Goal: Information Seeking & Learning: Check status

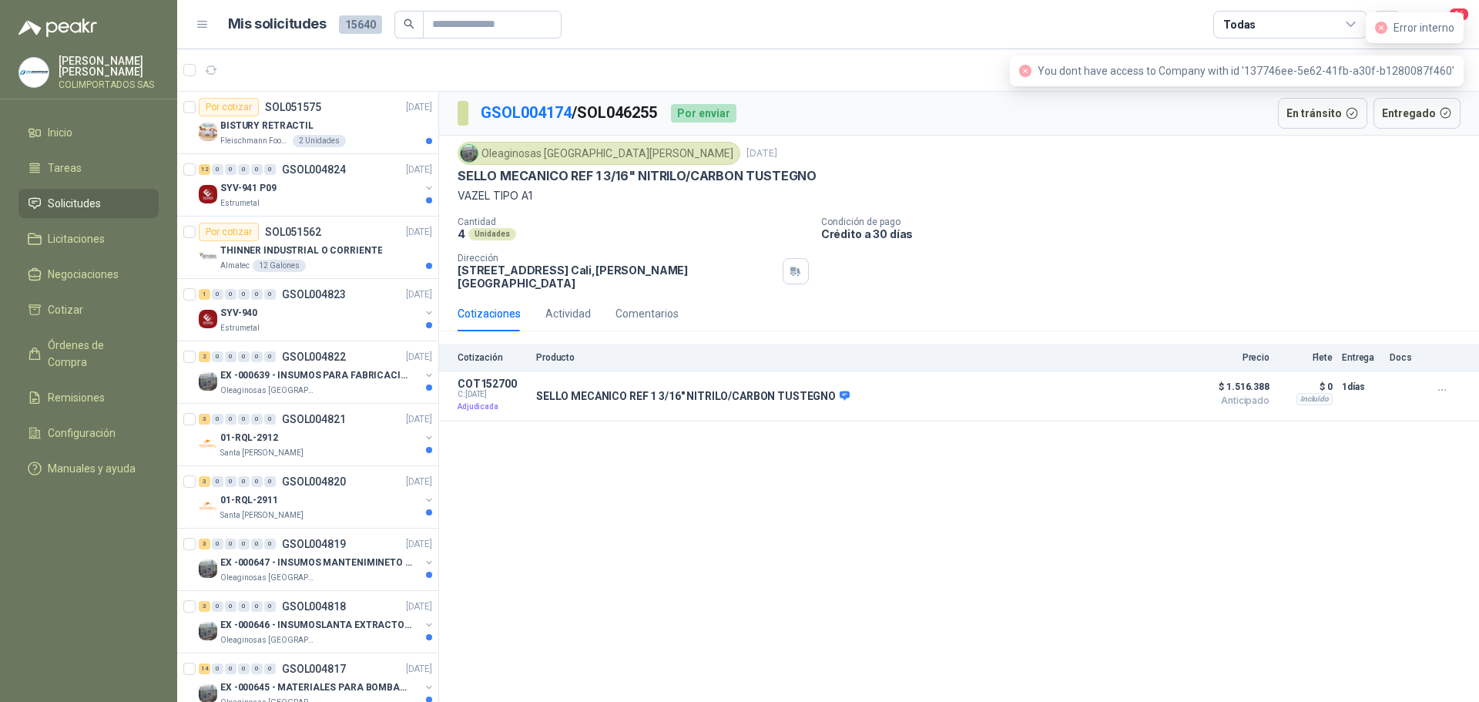
click at [1379, 28] on icon "close-circle" at bounding box center [1381, 28] width 12 height 12
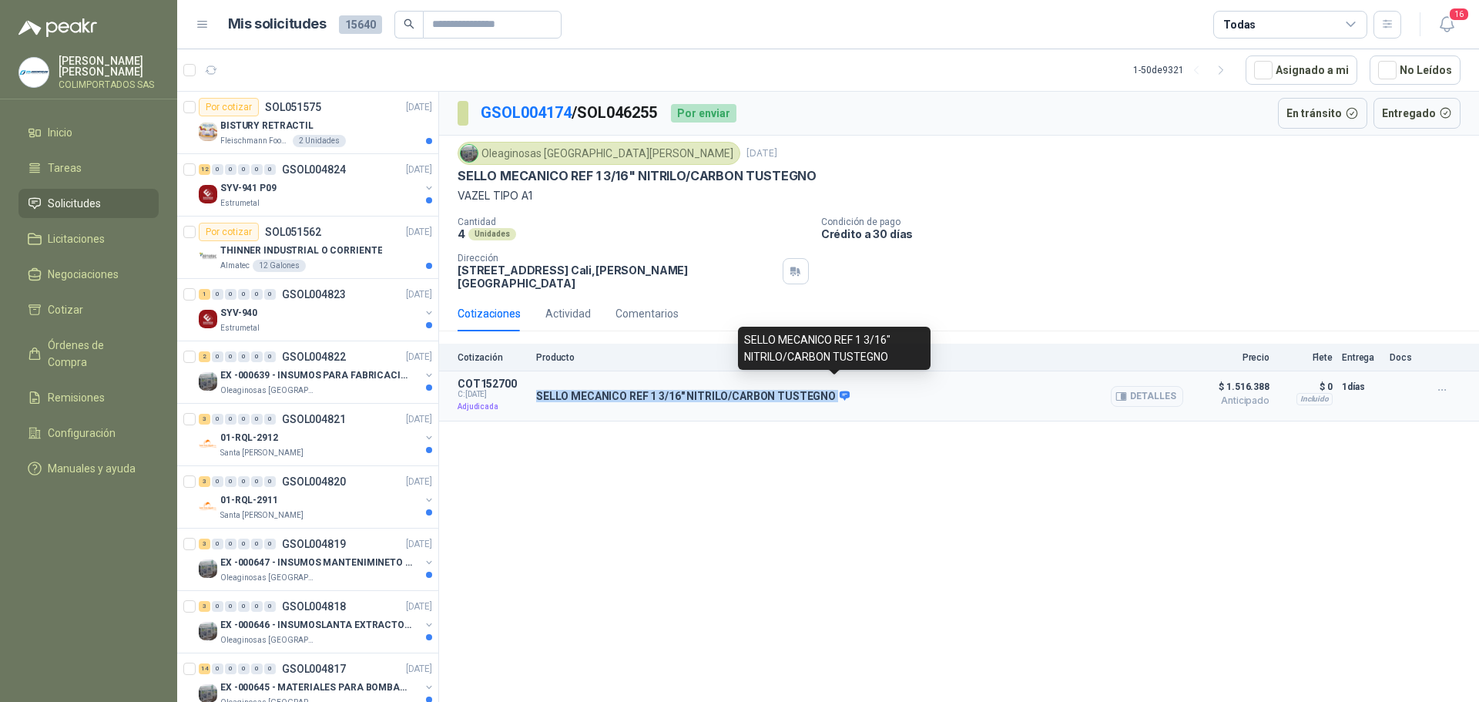
drag, startPoint x: 531, startPoint y: 383, endPoint x: 832, endPoint y: 387, distance: 300.4
click at [832, 387] on article "COT152700 C: [DATE] Adjudicada SELLO MECANICO REF 1 3/16" NITRILO/CARBON TUSTEG…" at bounding box center [959, 396] width 1040 height 50
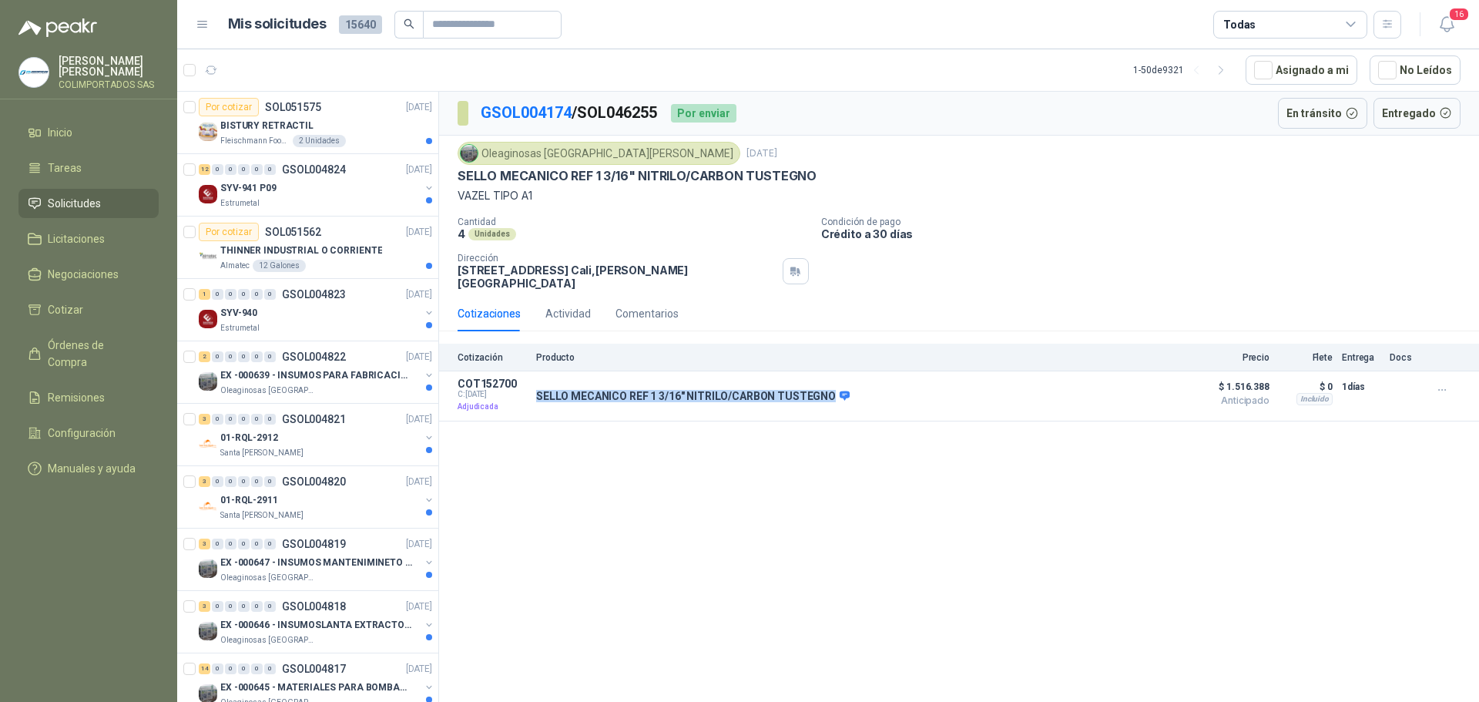
copy div "SELLO MECANICO REF 1 3/16" NITRILO/CARBON TUSTEGNO"
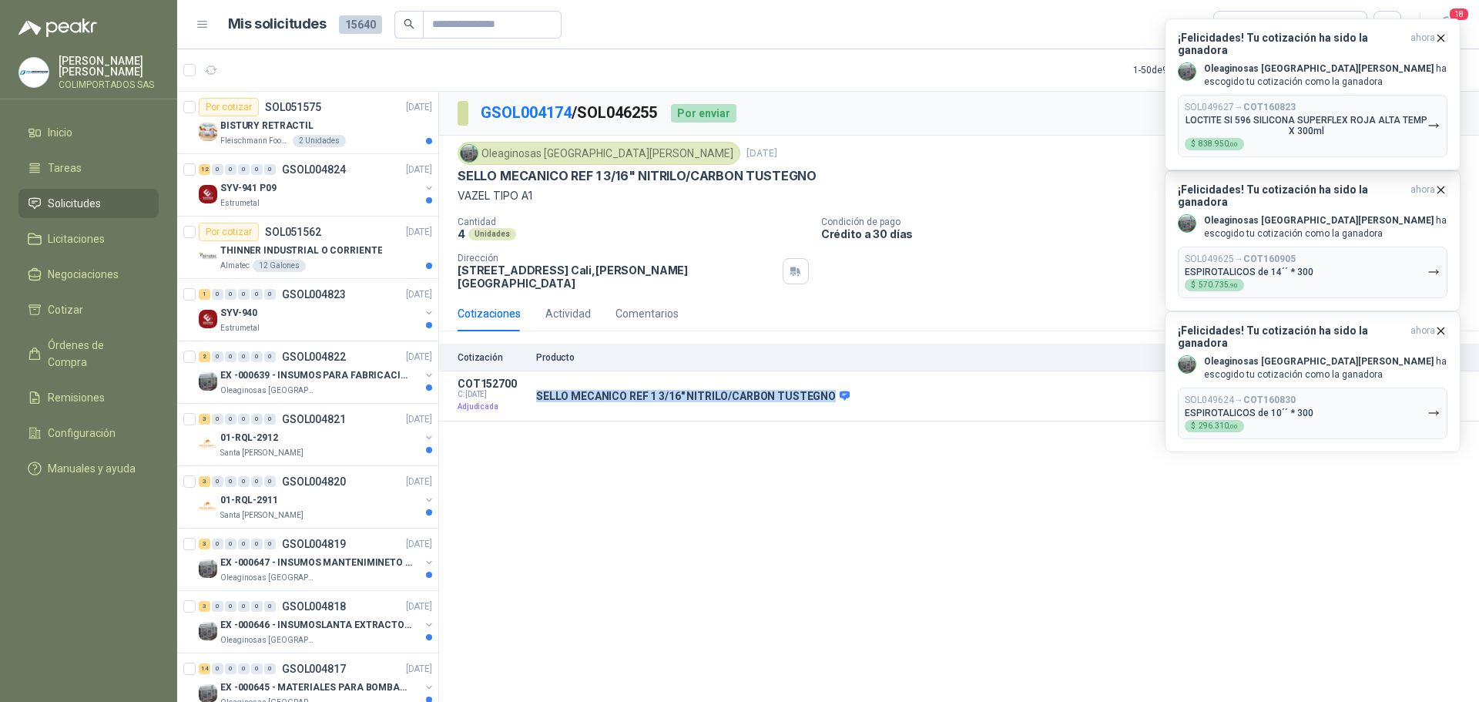
copy div "SELLO MECANICO REF 1 3/16" NITRILO/CARBON TUSTEGNO"
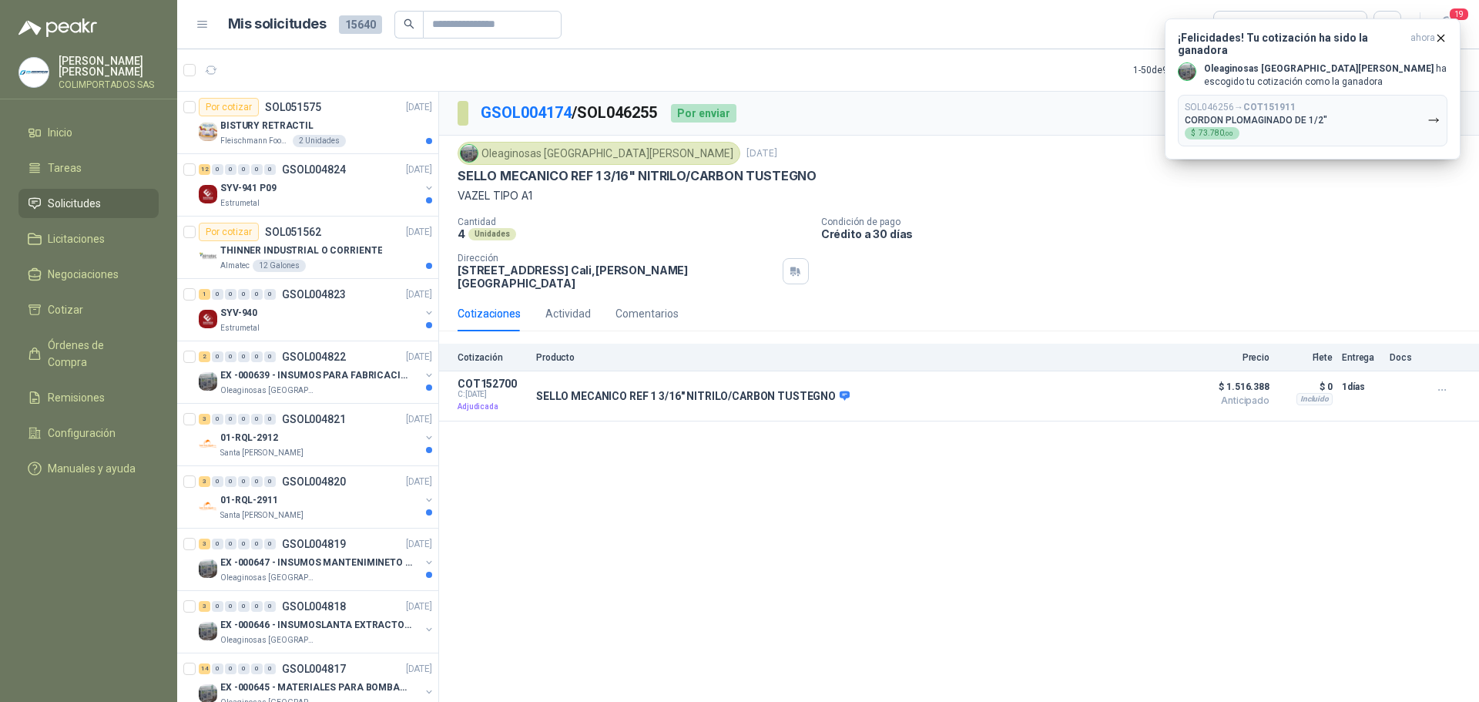
click at [1066, 252] on div "Cantidad 4 Unidades Condición de pago Crédito a 30 días Dirección [STREET_ADDRE…" at bounding box center [959, 252] width 1003 height 73
click at [72, 201] on span "Solicitudes" at bounding box center [74, 203] width 53 height 17
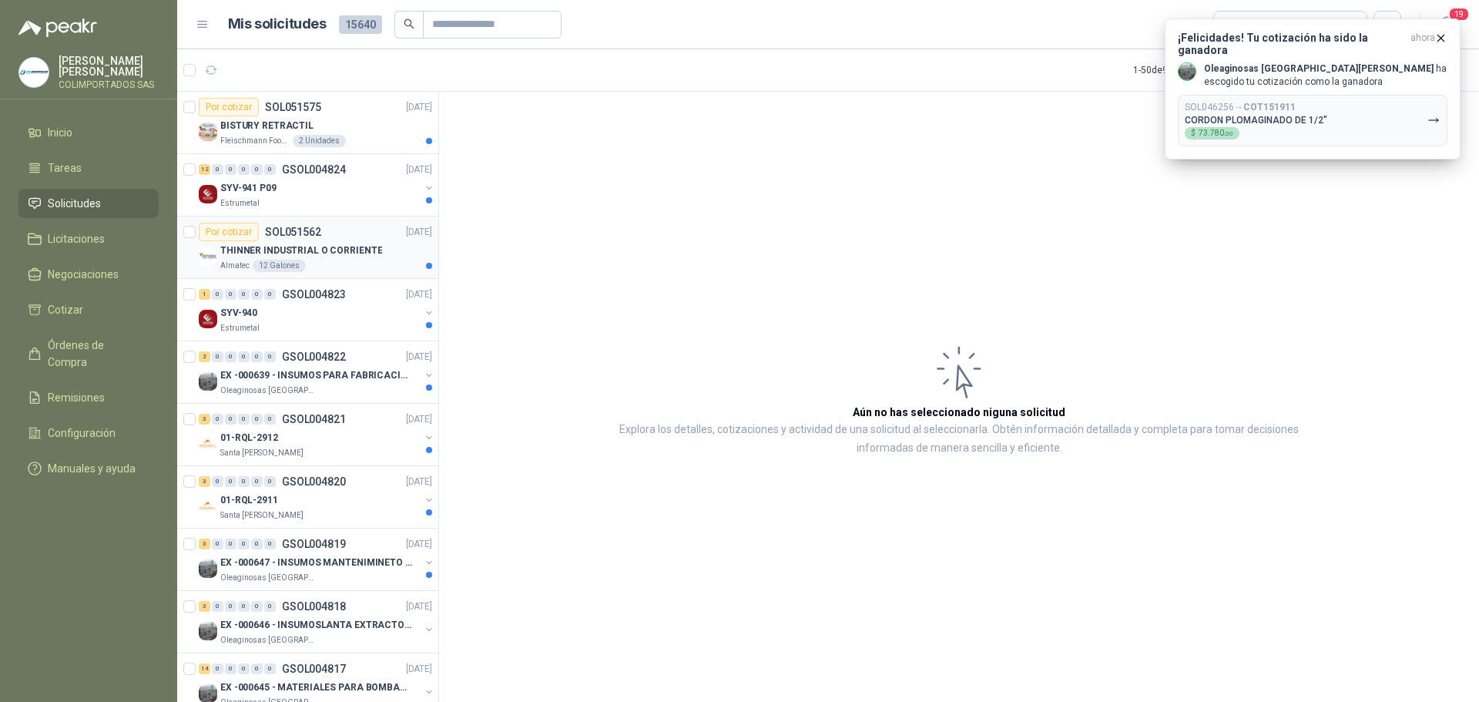
click at [334, 245] on p "THINNER INDUSTRIAL O CORRIENTE" at bounding box center [301, 250] width 162 height 15
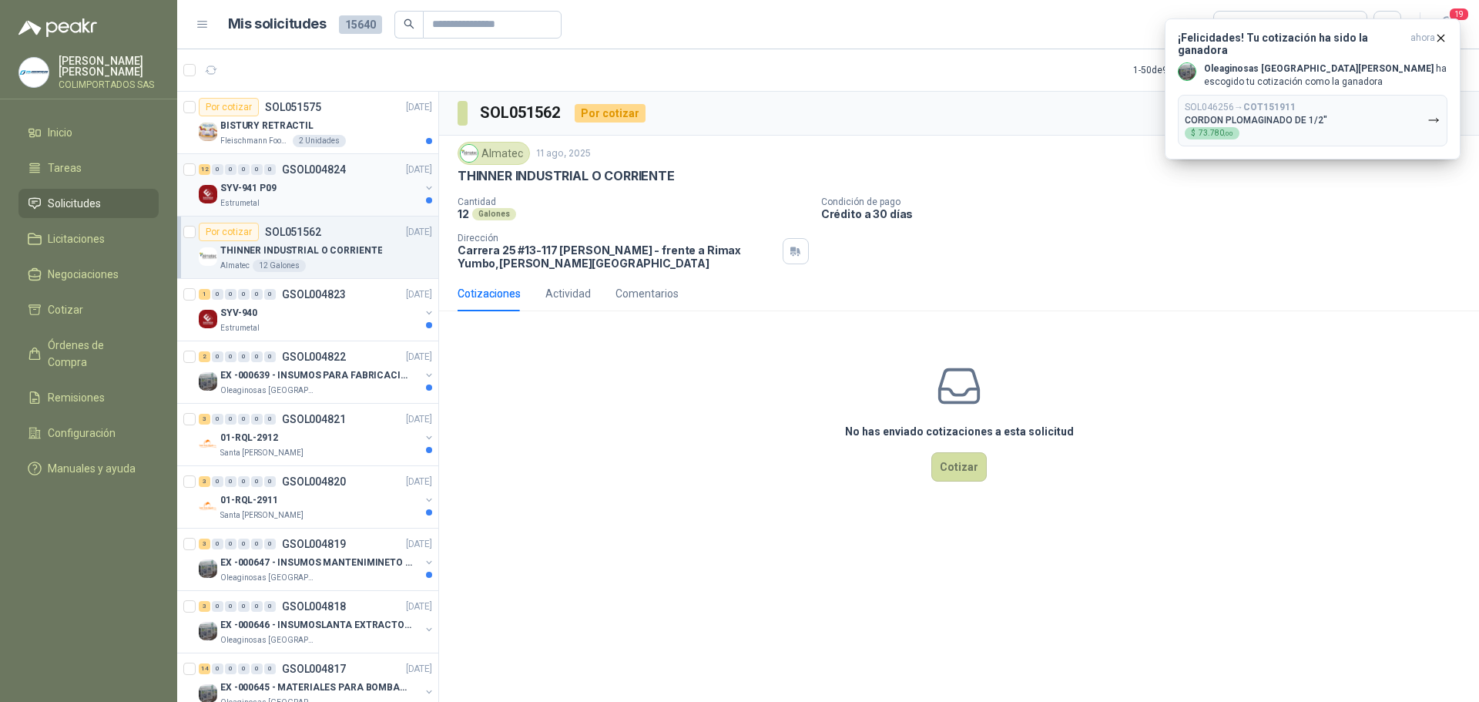
click at [290, 189] on div "SYV-941 P09" at bounding box center [319, 188] width 199 height 18
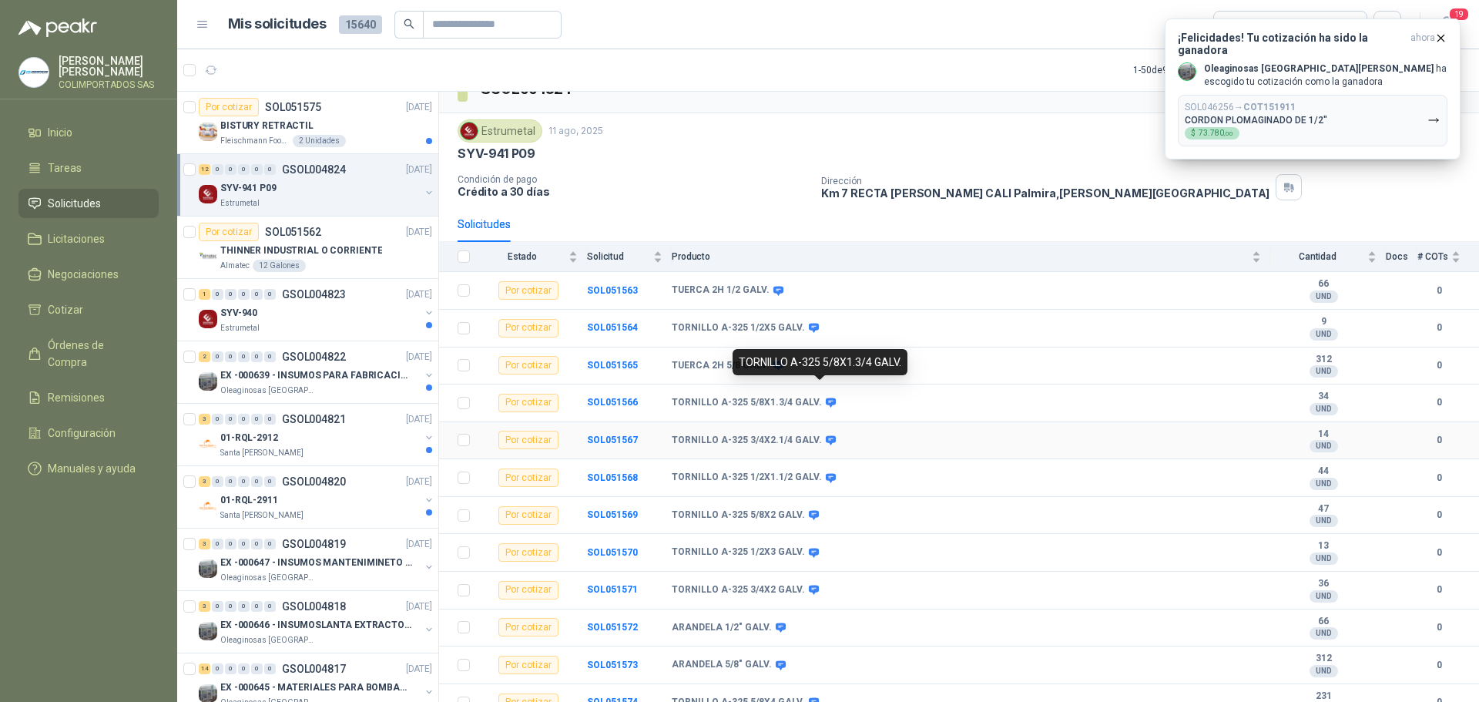
scroll to position [39, 0]
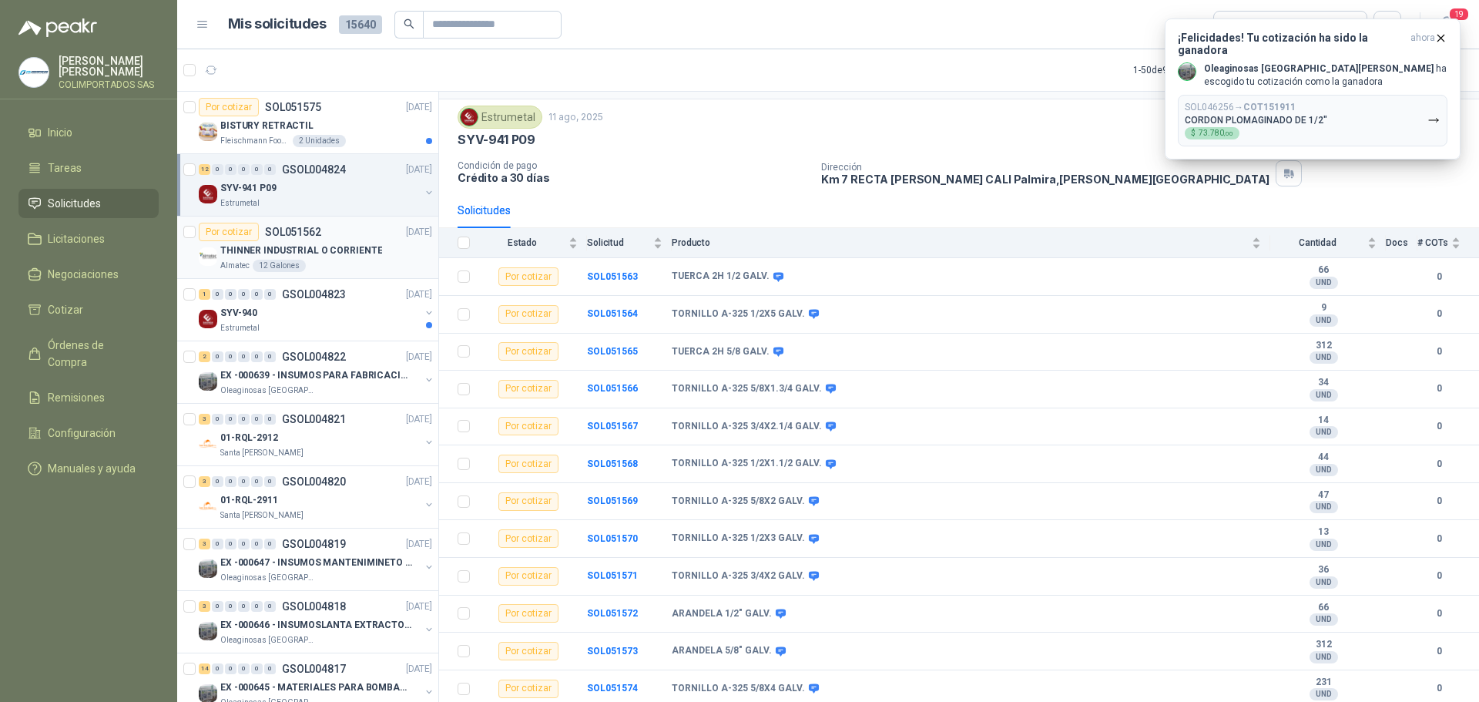
click at [378, 248] on div "THINNER INDUSTRIAL O CORRIENTE" at bounding box center [326, 250] width 212 height 18
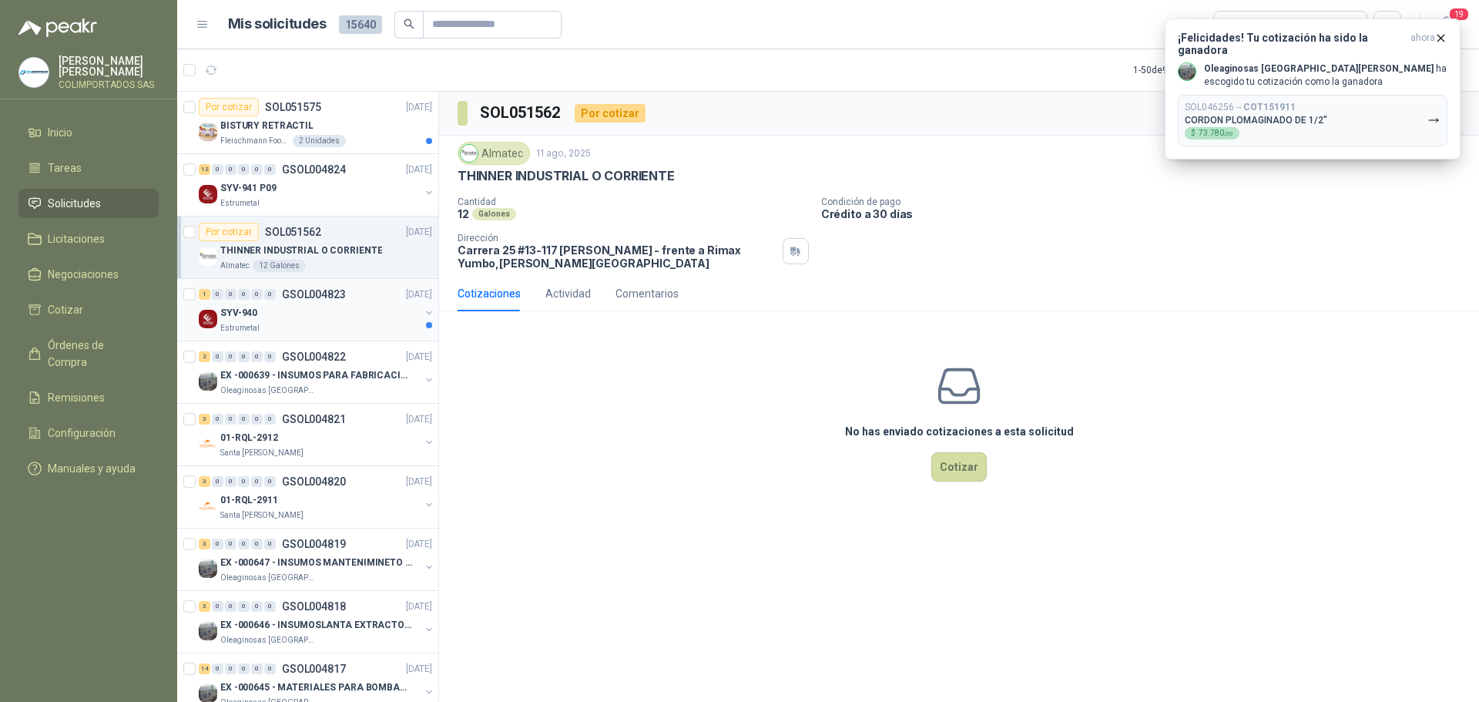
click at [310, 332] on div "Estrumetal" at bounding box center [319, 328] width 199 height 12
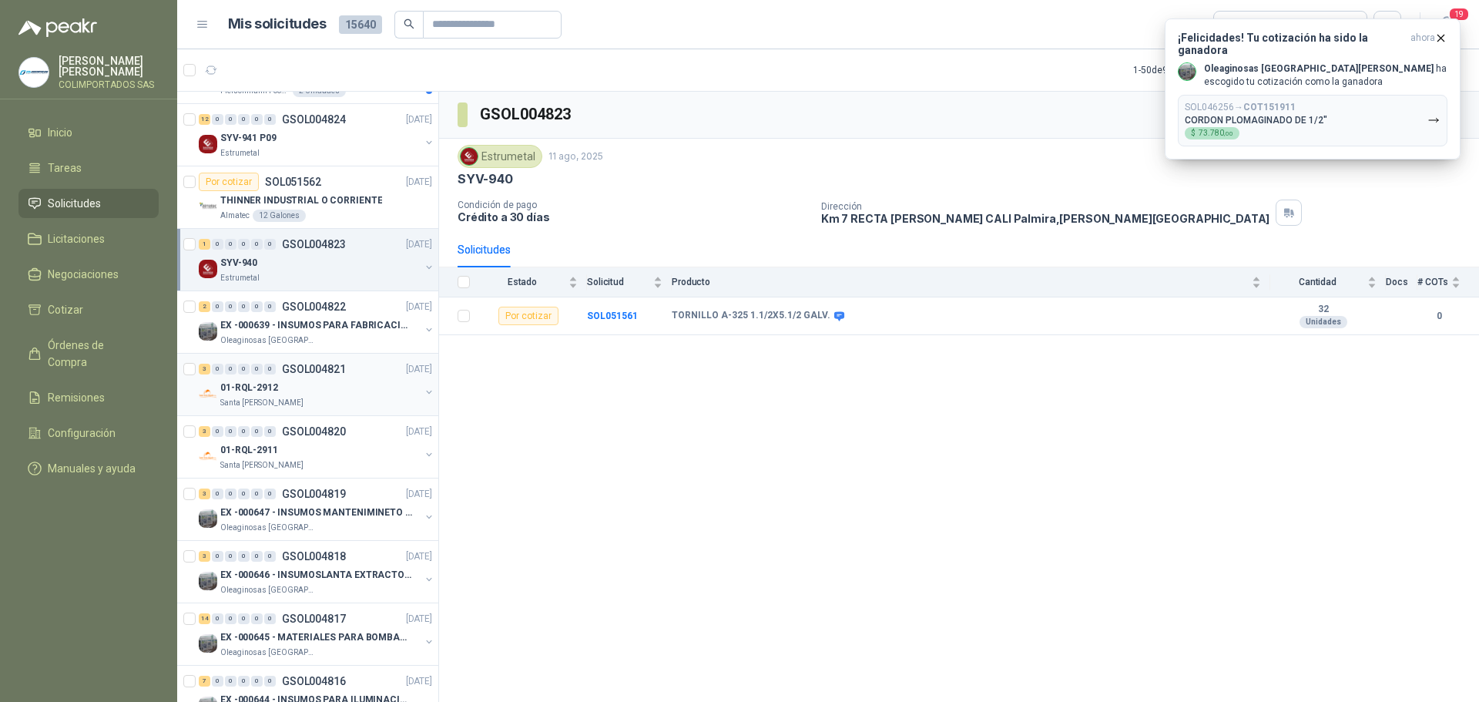
scroll to position [77, 0]
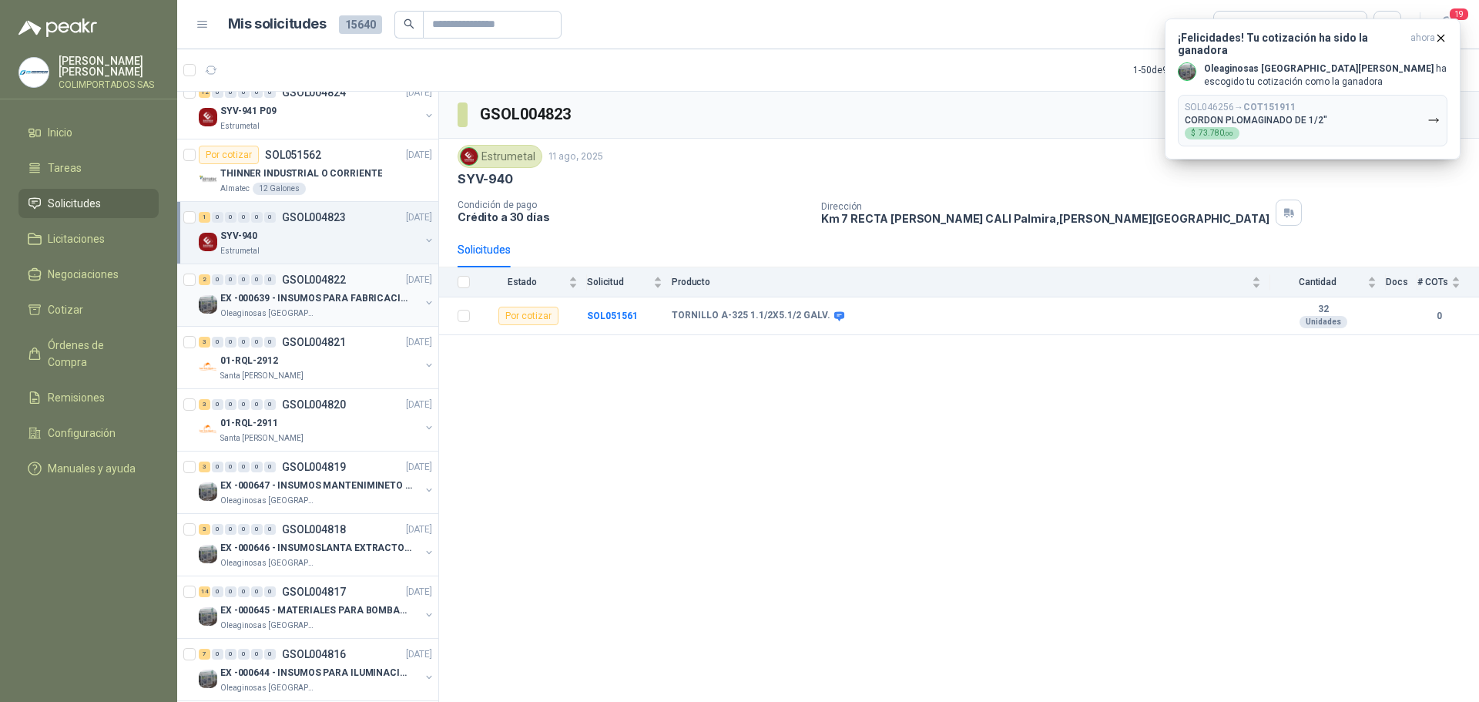
click at [335, 307] on div "EX -000639 - INSUMOS PARA FABRICACION DE MALLA TAM" at bounding box center [319, 298] width 199 height 18
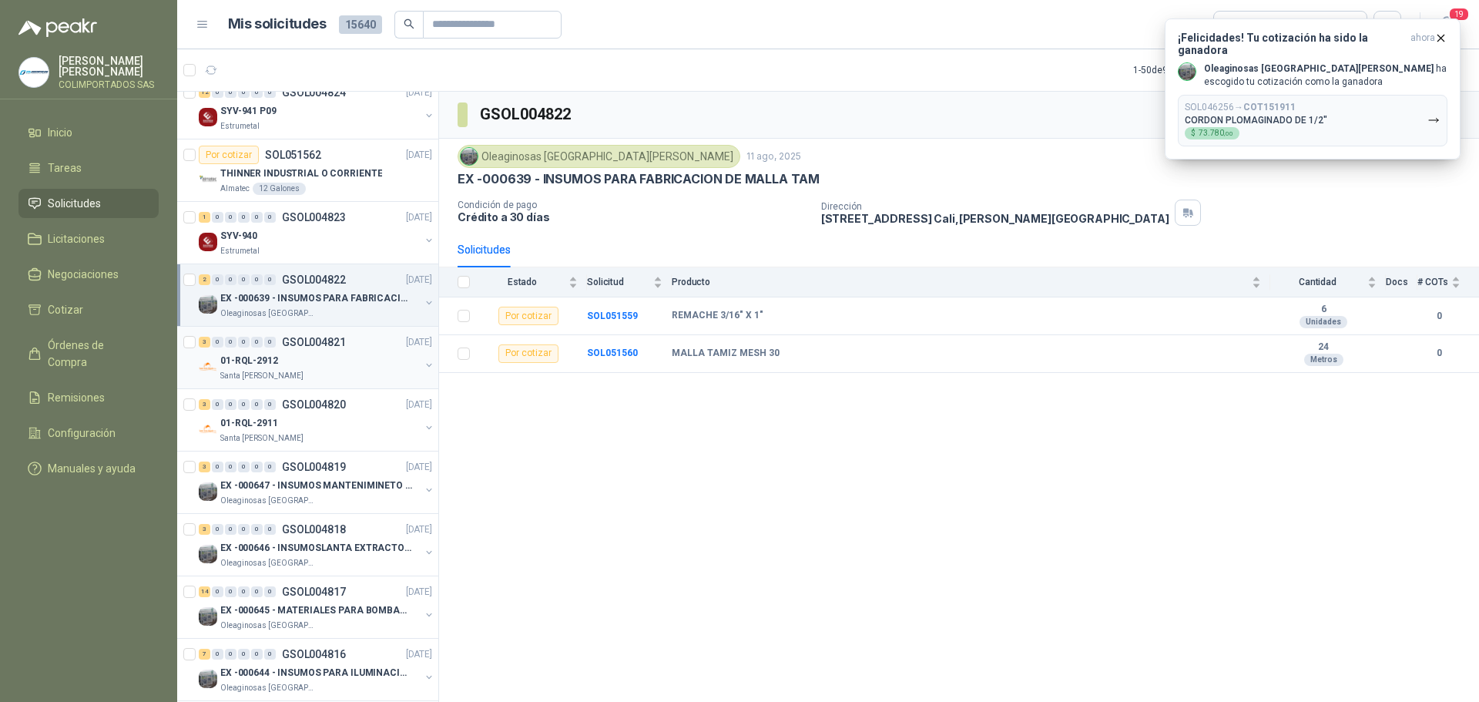
click at [266, 355] on p "01-RQL-2912" at bounding box center [249, 361] width 58 height 15
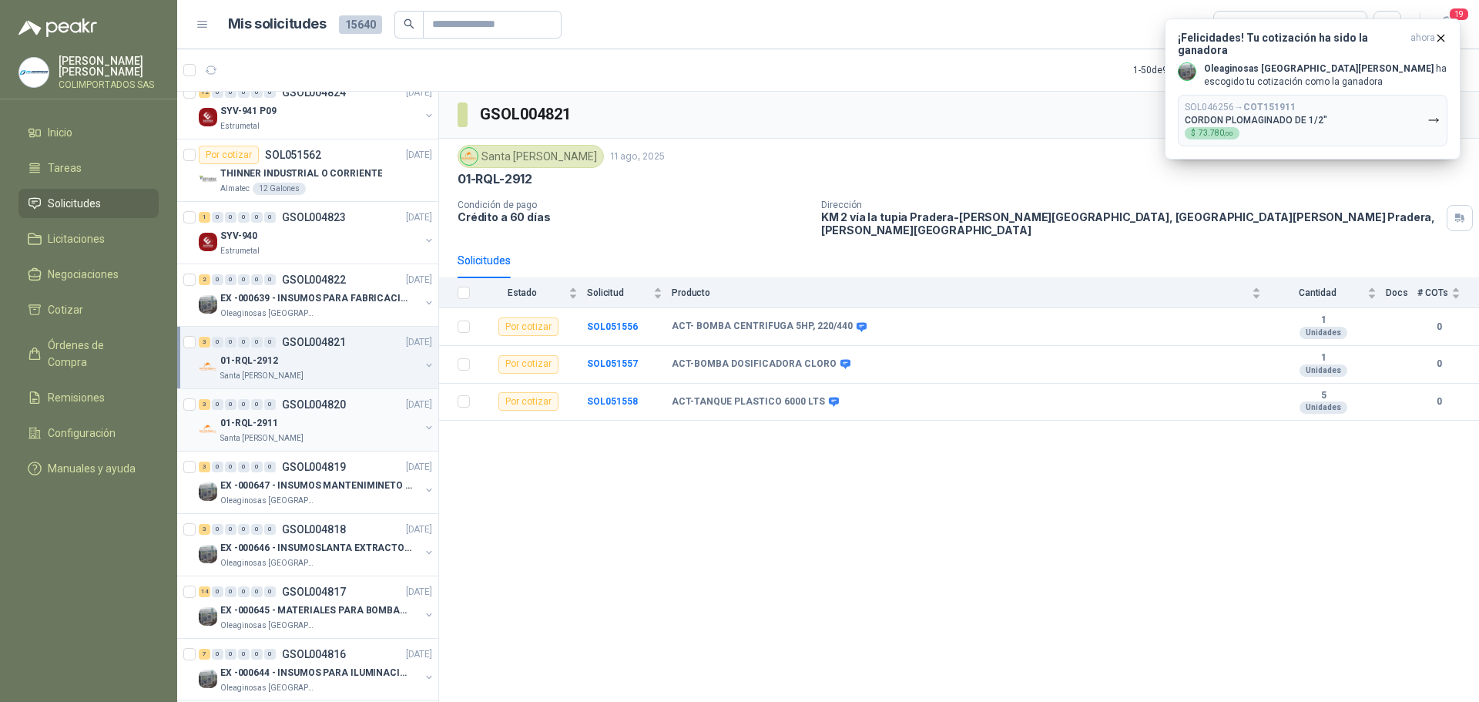
click at [352, 423] on div "01-RQL-2911" at bounding box center [319, 423] width 199 height 18
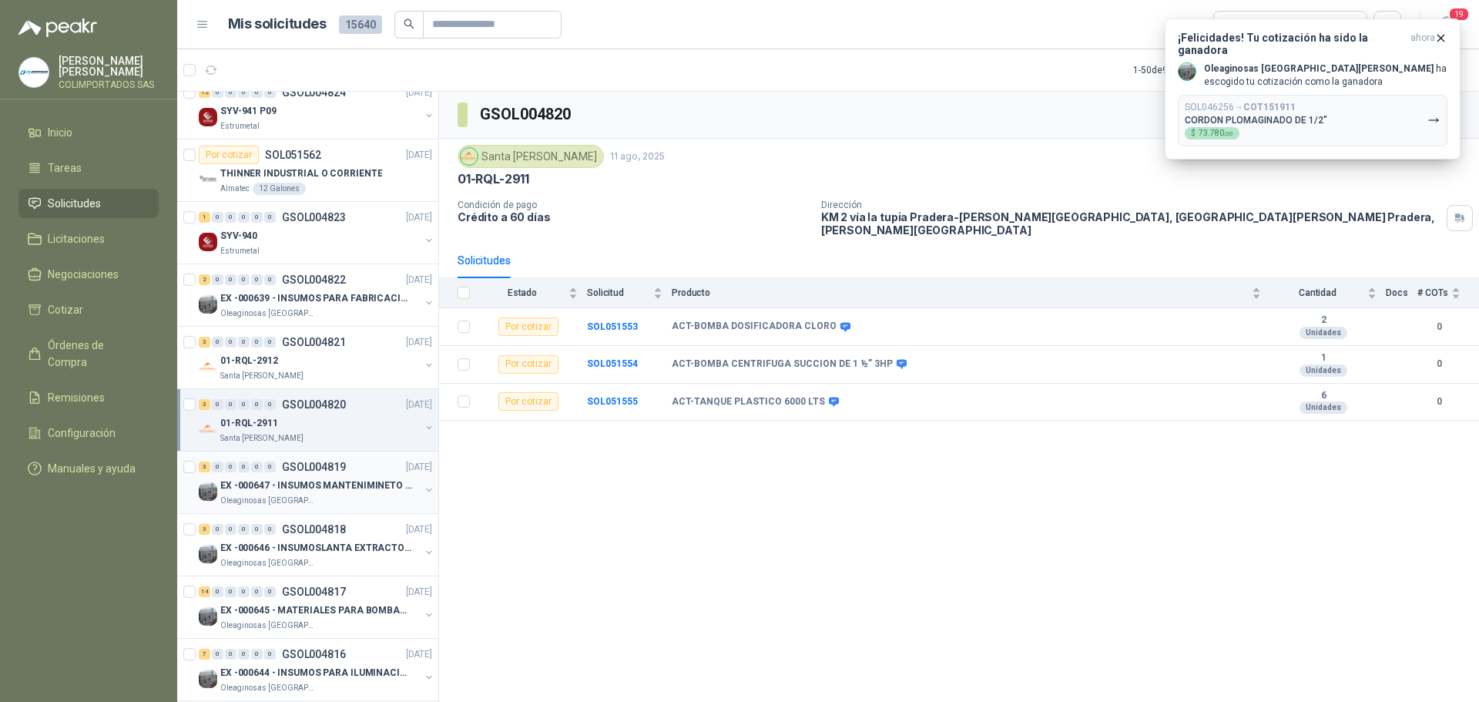
click at [272, 484] on p "EX -000647 - INSUMOS MANTENIMINETO MECANICO" at bounding box center [316, 485] width 192 height 15
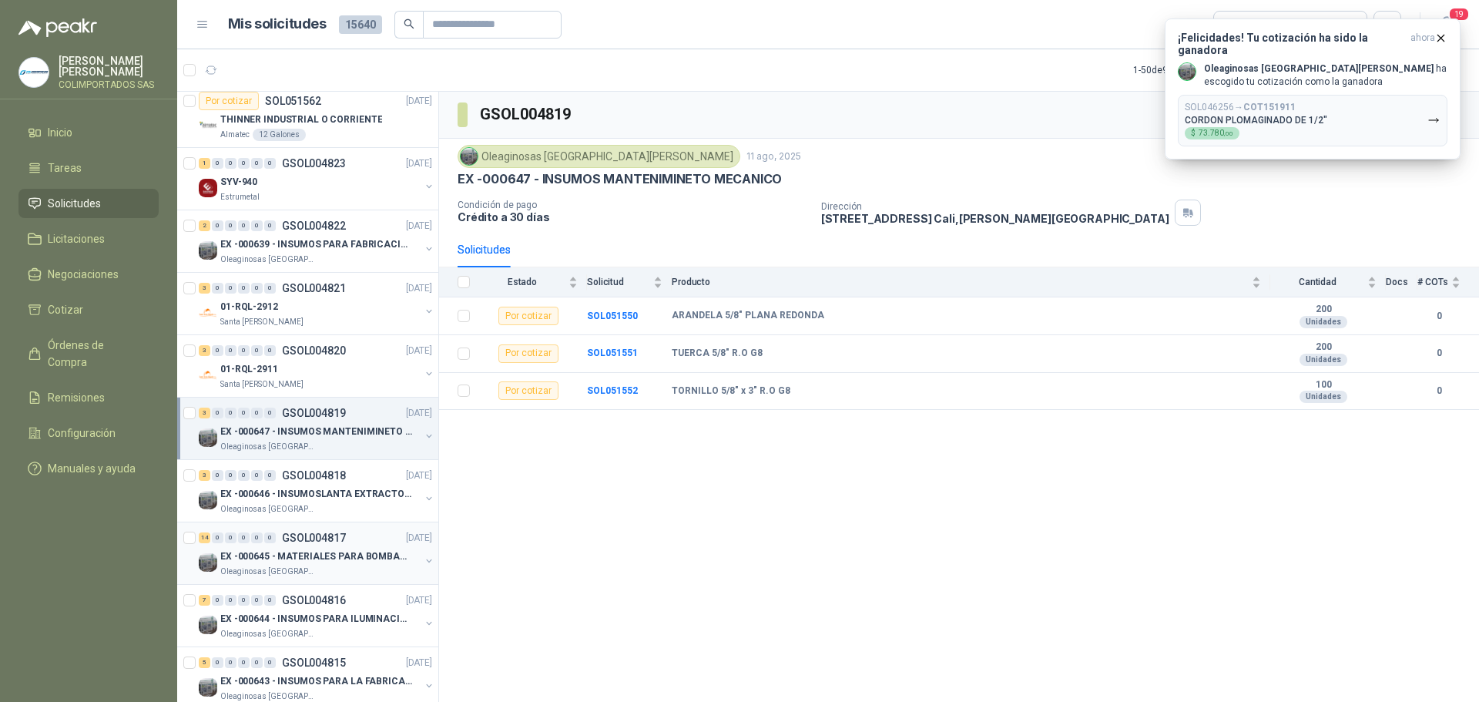
scroll to position [154, 0]
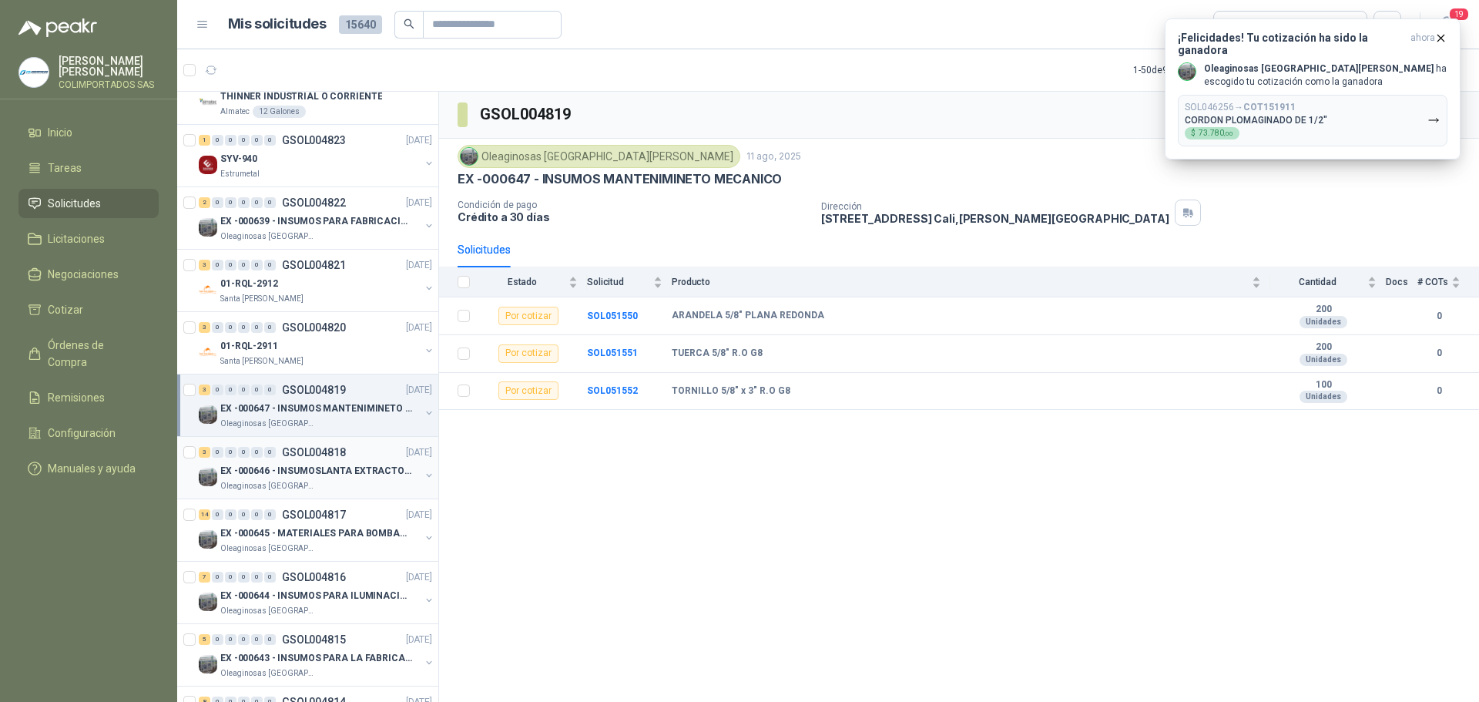
click at [313, 465] on p "EX -000646 - INSUMOSLANTA EXTRACTORA" at bounding box center [316, 471] width 192 height 15
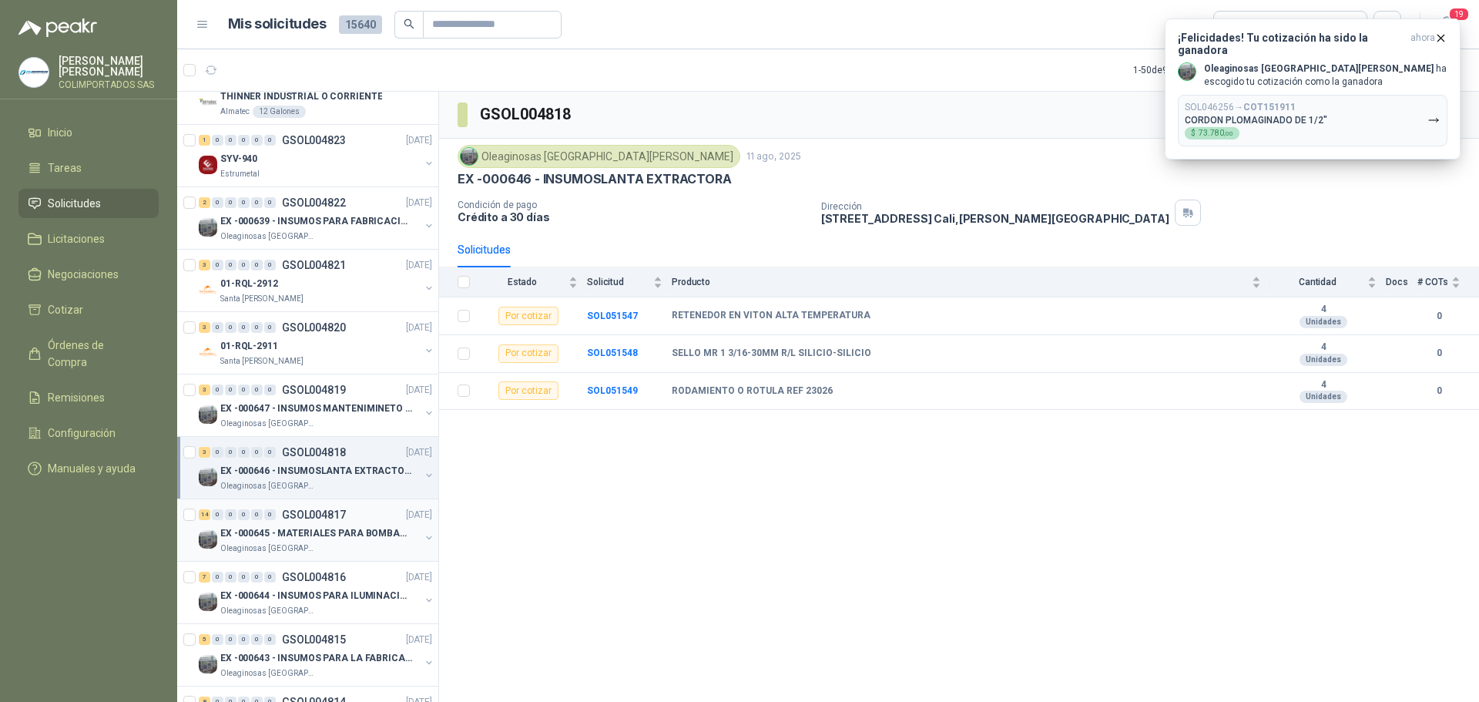
click at [315, 540] on p "EX -000645 - MATERIALES PARA BOMBAS STANDBY PLANTA" at bounding box center [316, 533] width 192 height 15
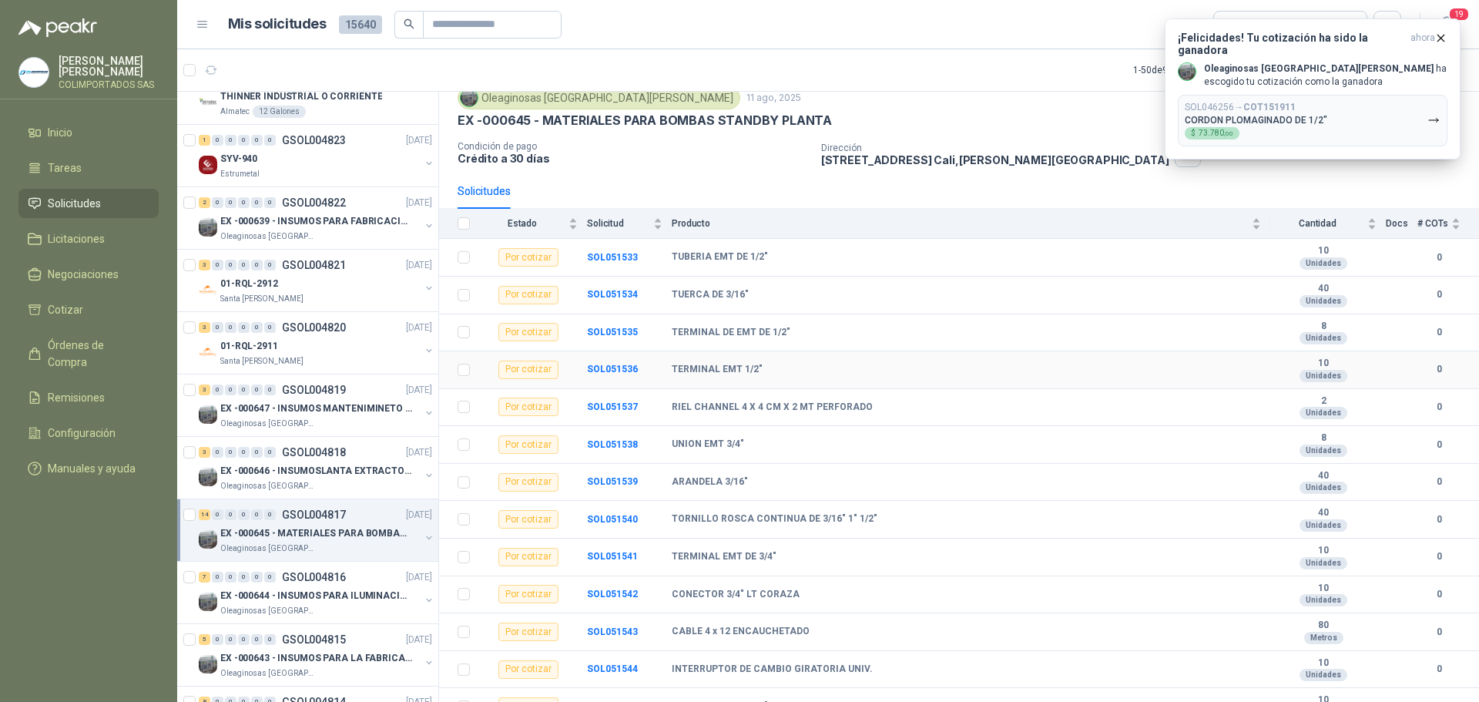
scroll to position [115, 0]
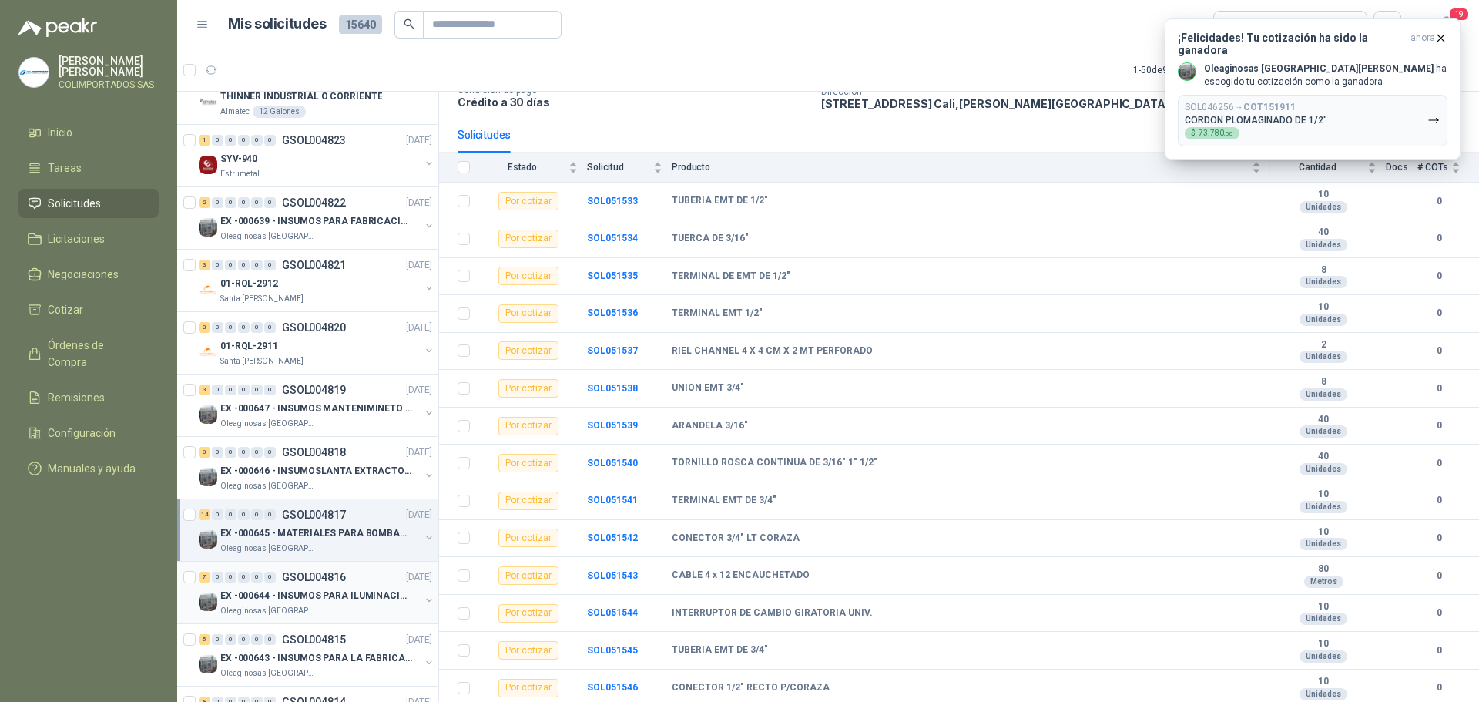
click at [313, 592] on p "EX -000644 - INSUMOS PARA ILUMINACIONN ZONA DE CLA" at bounding box center [316, 595] width 192 height 15
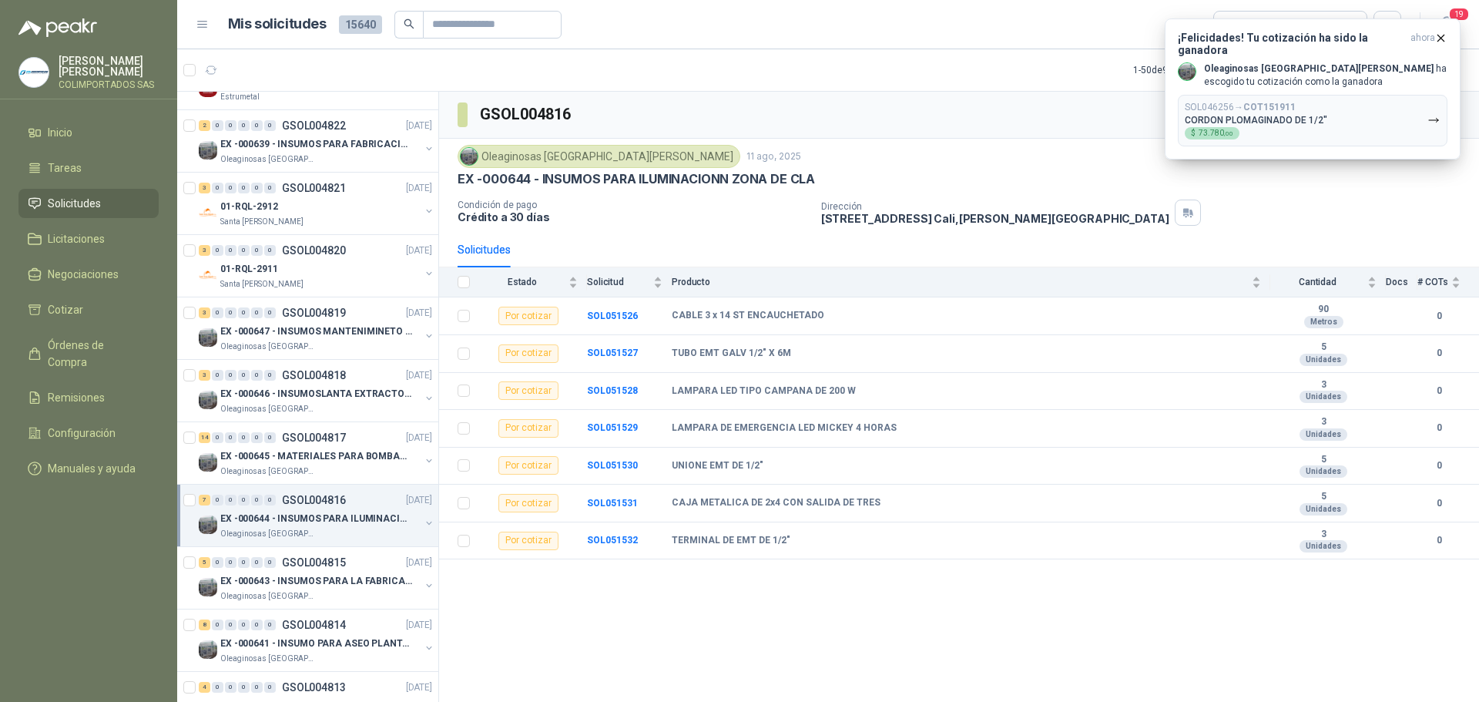
scroll to position [308, 0]
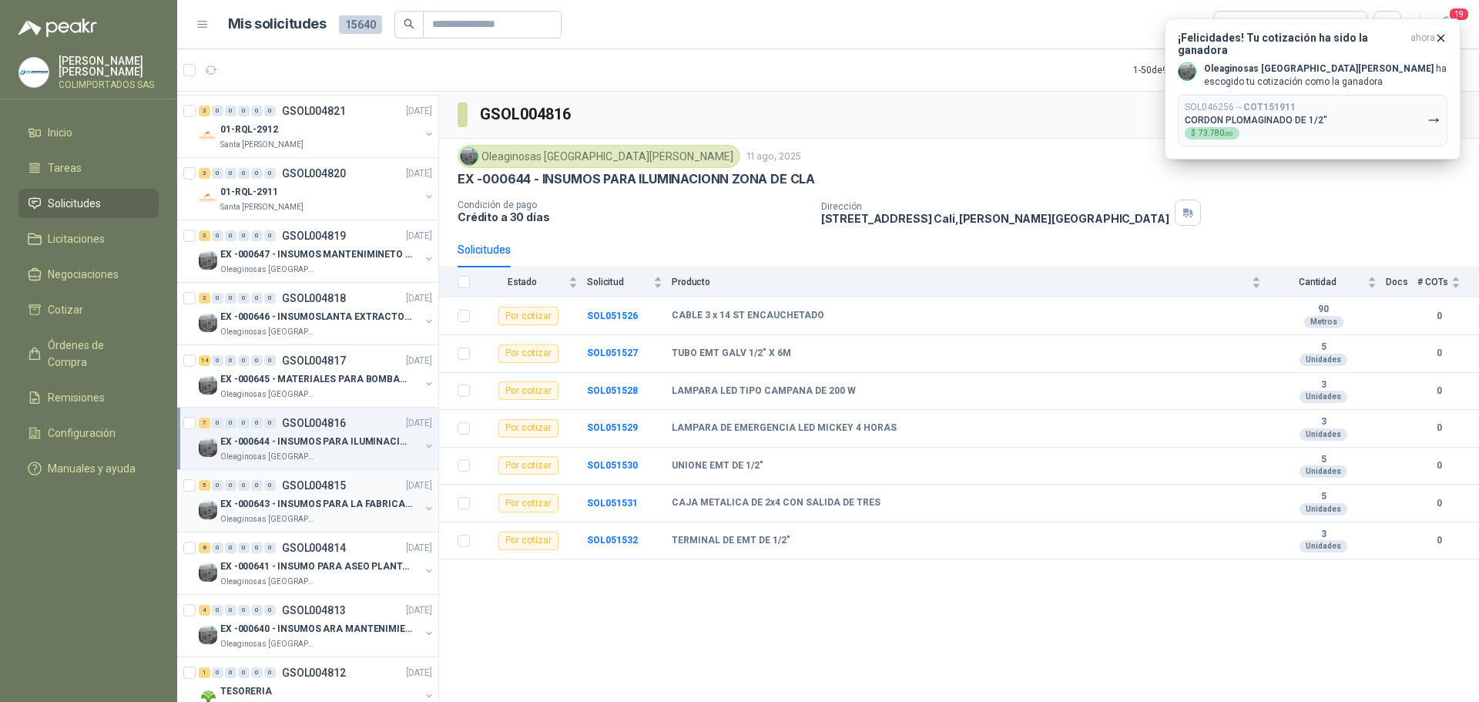
click at [334, 493] on div "5 0 0 0 0 0 GSOL004815 [DATE]" at bounding box center [317, 485] width 236 height 18
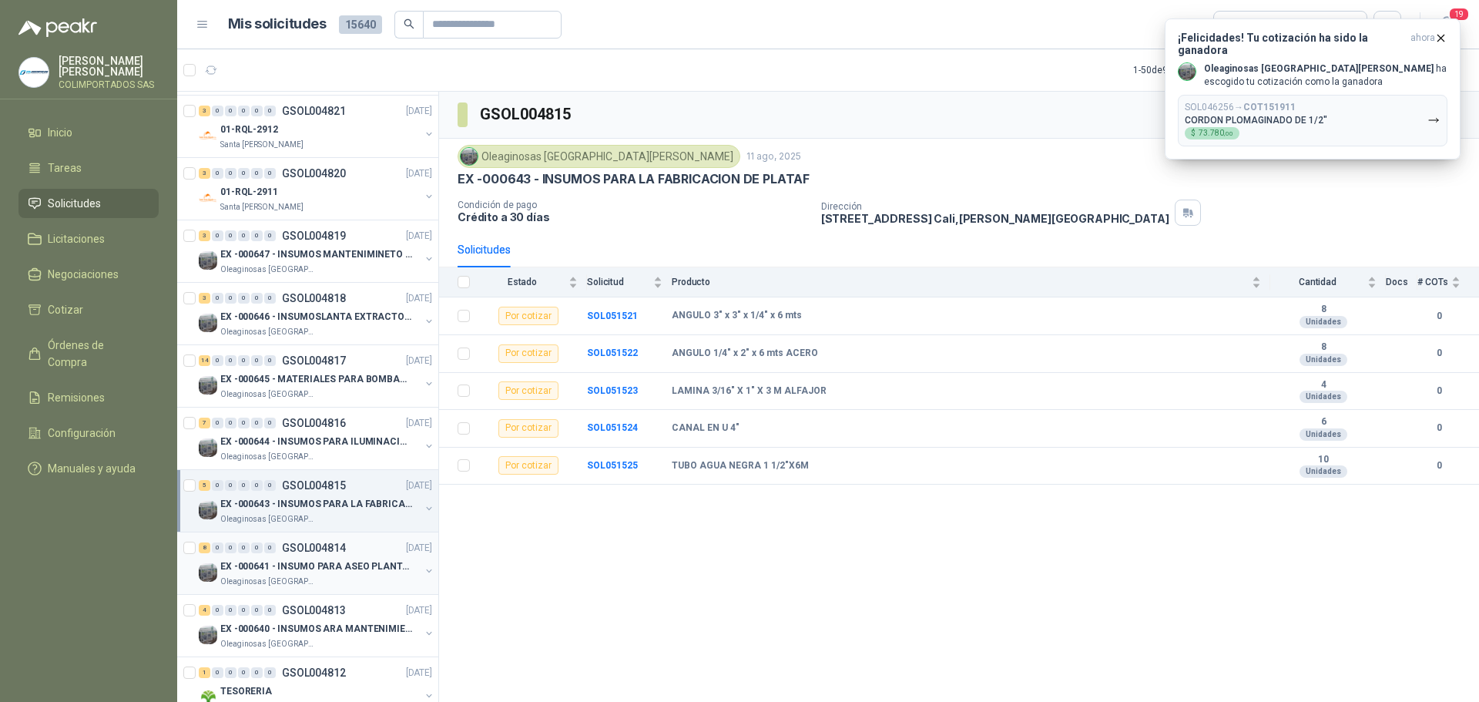
click at [289, 566] on p "EX -000641 - INSUMO PARA ASEO PLANTA EXTRACTORA" at bounding box center [316, 566] width 192 height 15
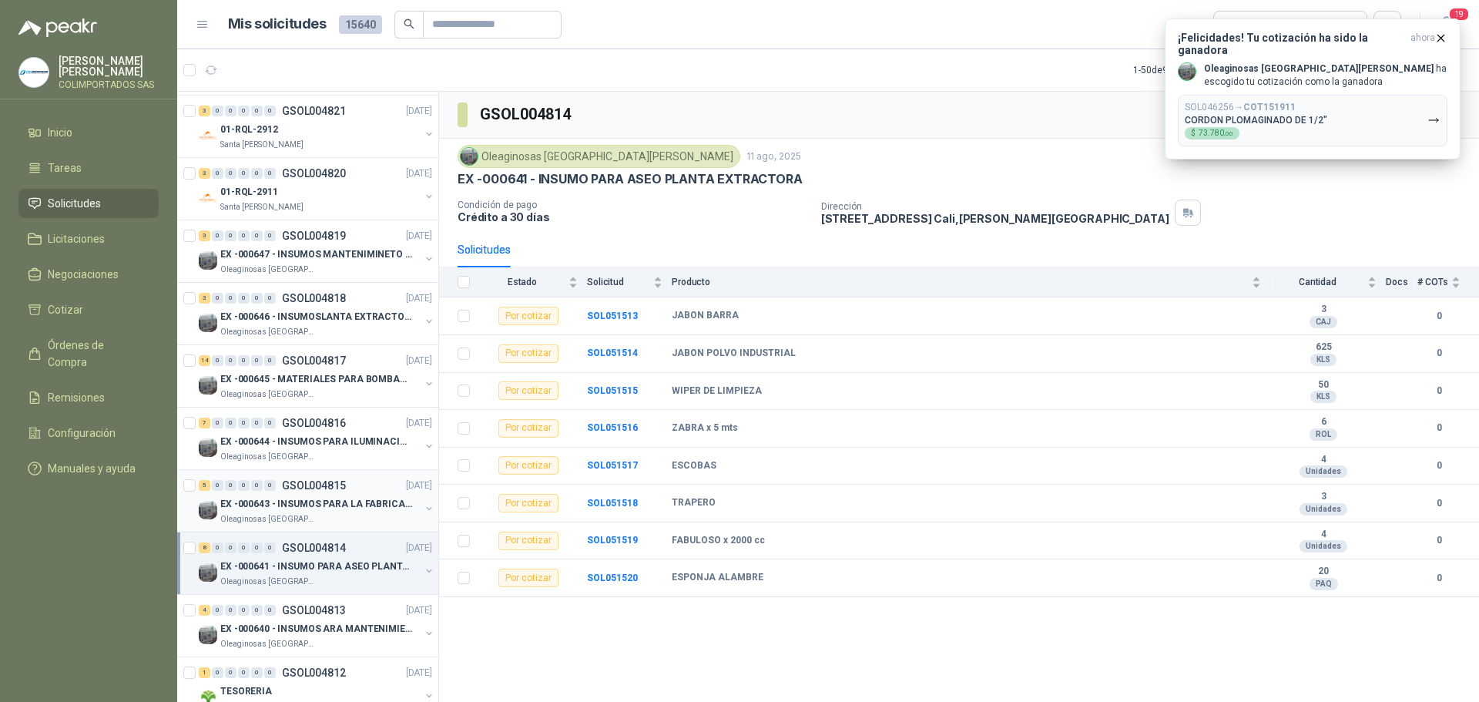
scroll to position [462, 0]
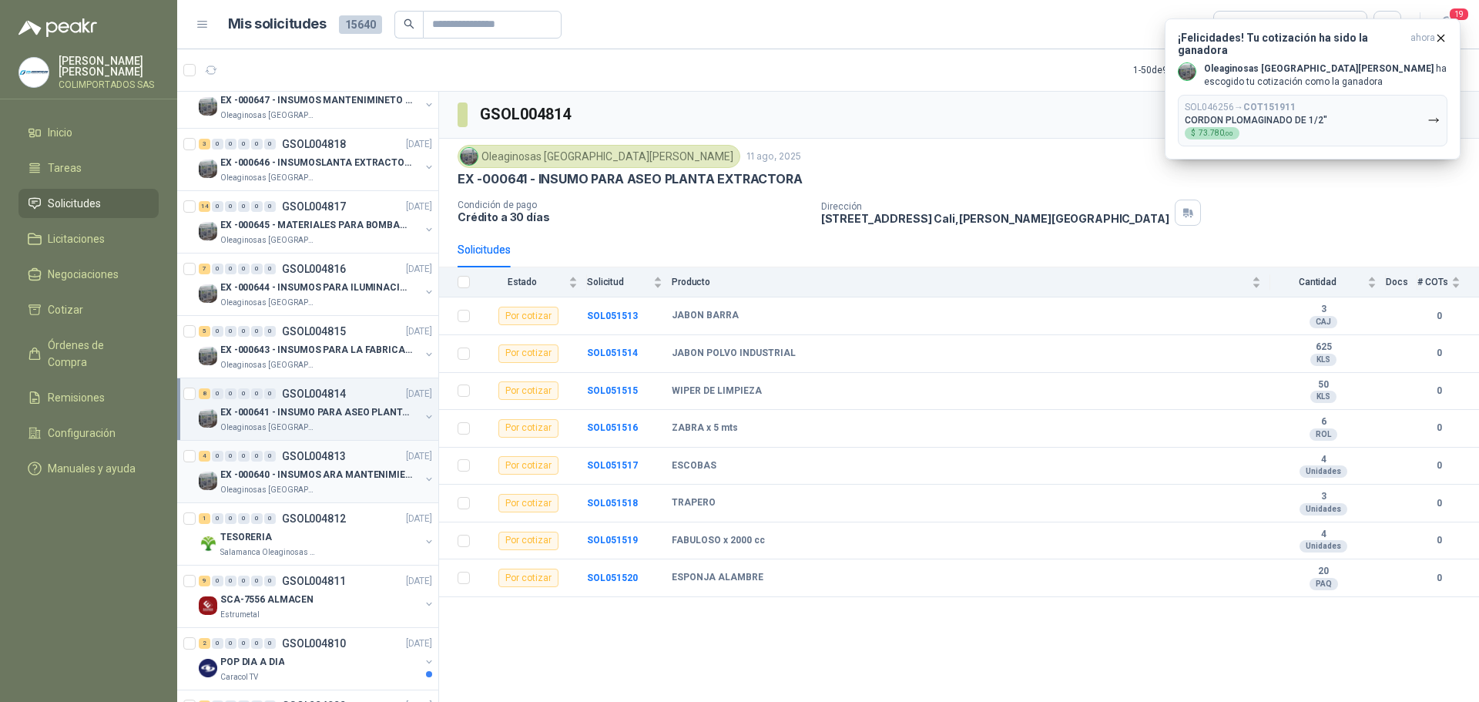
click at [292, 469] on p "EX -000640 - INSUMOS ARA MANTENIMIENTO MECANICO" at bounding box center [316, 475] width 192 height 15
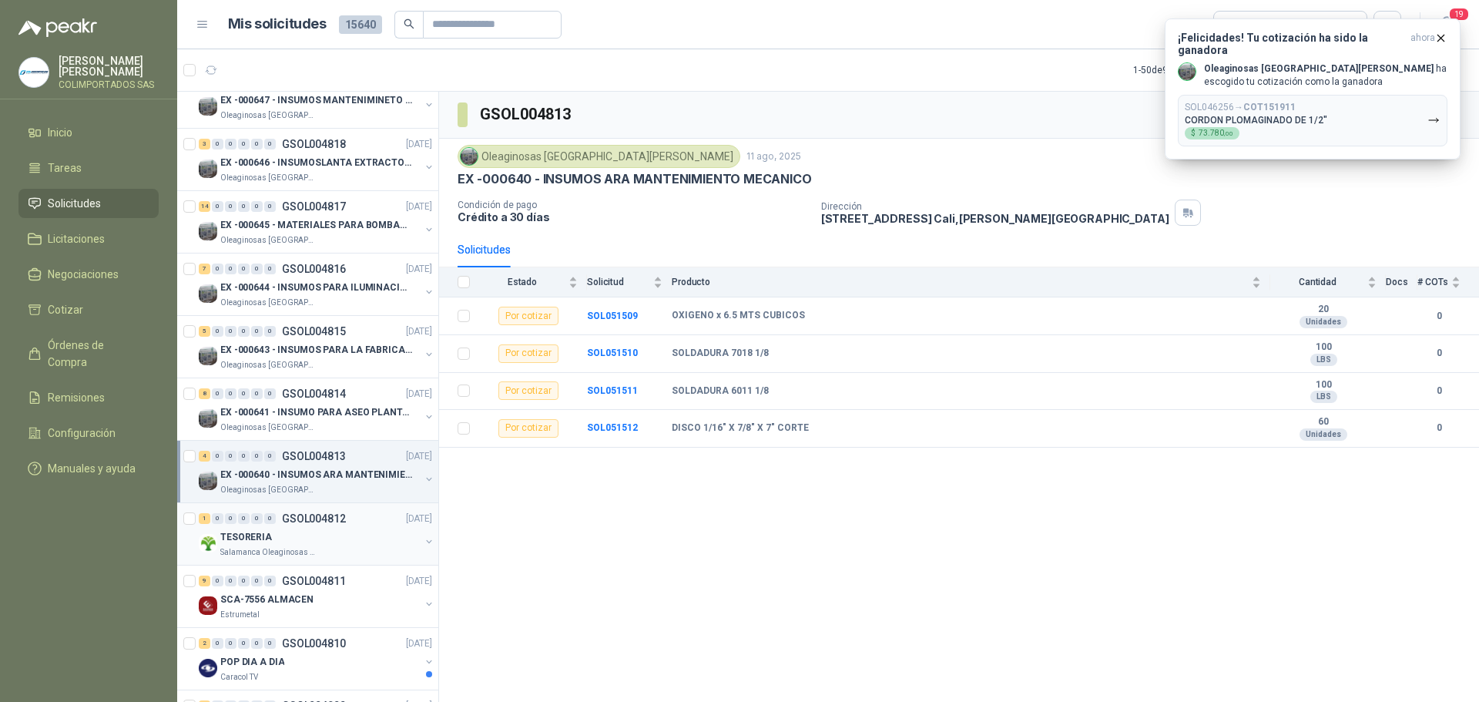
click at [293, 541] on div "TESORERIA" at bounding box center [319, 537] width 199 height 18
